Goal: Task Accomplishment & Management: Use online tool/utility

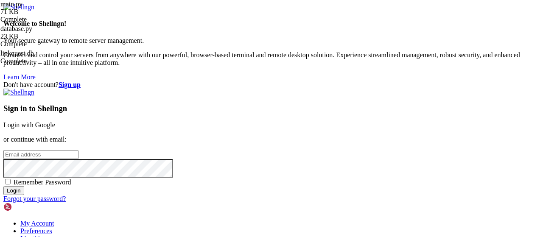
type input "root"
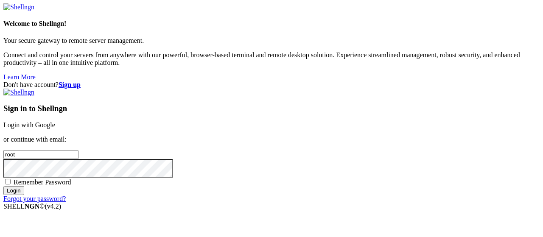
click at [382, 89] on div "Sign in to Shellngn Login with Google or continue with email: root Remember Pas…" at bounding box center [271, 146] width 537 height 114
click at [55, 121] on link "Login with Google" at bounding box center [29, 124] width 52 height 7
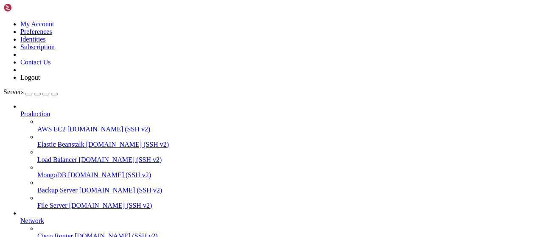
scroll to position [172, 0]
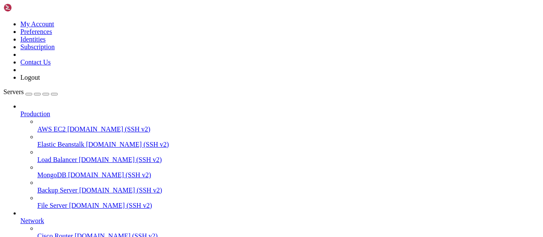
type input "/root/LinkQuest"
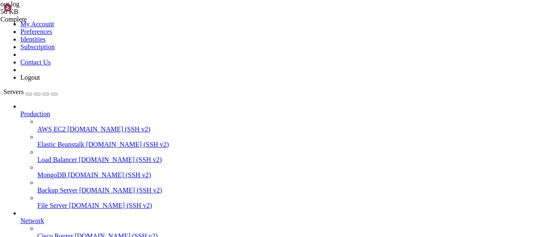
scroll to position [2226, 0]
drag, startPoint x: 456, startPoint y: 217, endPoint x: 128, endPoint y: 68, distance: 360.4
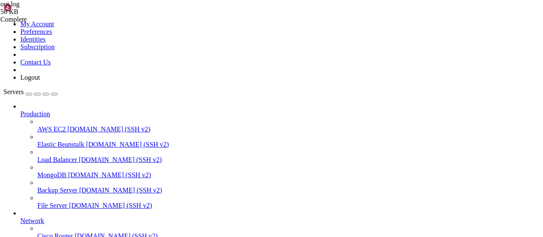
drag, startPoint x: 129, startPoint y: 61, endPoint x: 459, endPoint y: 223, distance: 367.4
type textarea "DEBUG: Flyer задание - тип: subscribe channel, ссылка: https://api.flyerpartner…"
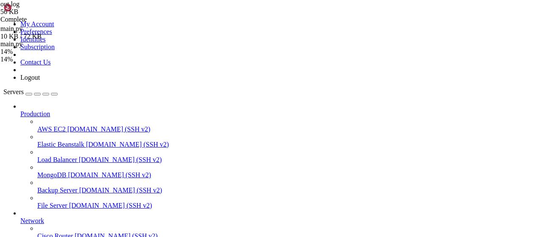
scroll to position [0, 0]
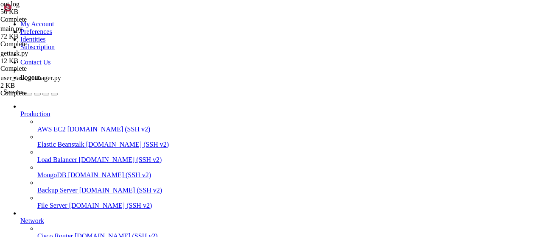
type input "/root/LinkQuest"
drag, startPoint x: 129, startPoint y: 104, endPoint x: 131, endPoint y: 110, distance: 6.5
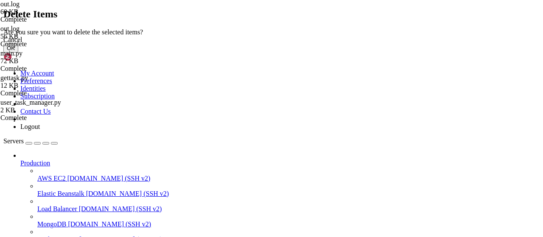
click at [18, 53] on button "OK" at bounding box center [10, 48] width 15 height 9
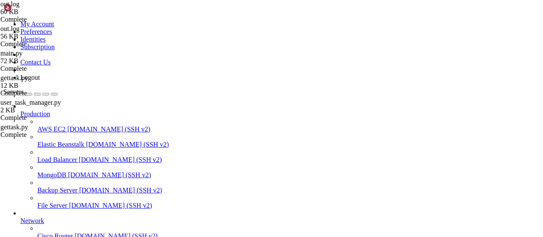
scroll to position [76, 0]
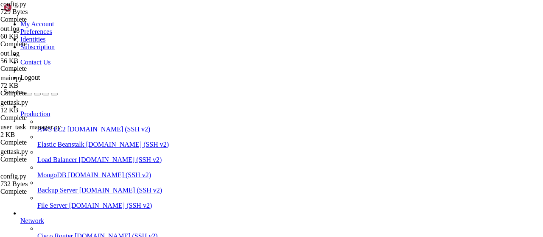
type input "/root/LinkQuest/task"
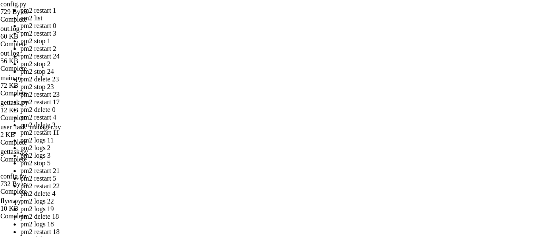
drag, startPoint x: 230, startPoint y: 129, endPoint x: 125, endPoint y: 90, distance: 112.3
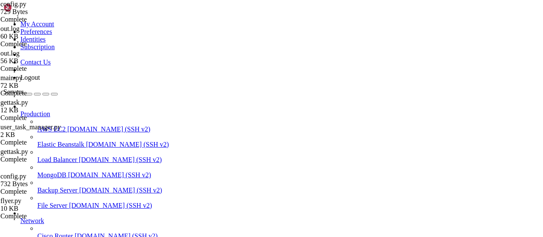
scroll to position [262, 0]
